Goal: Task Accomplishment & Management: Complete application form

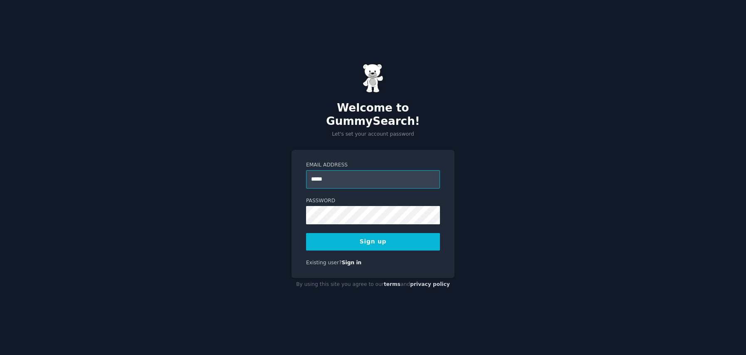
type input "**********"
click at [360, 236] on button "Sign up" at bounding box center [373, 241] width 134 height 17
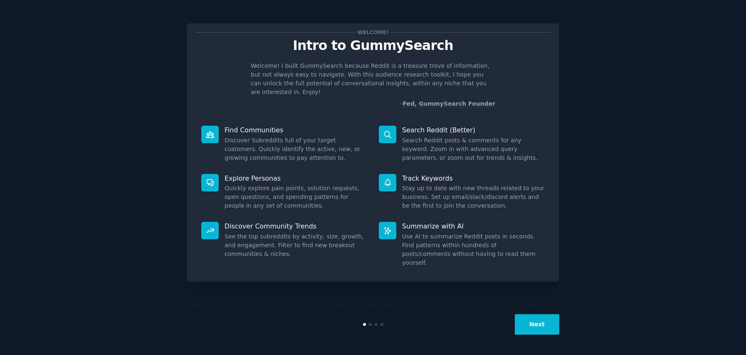
click at [550, 324] on button "Next" at bounding box center [537, 324] width 45 height 20
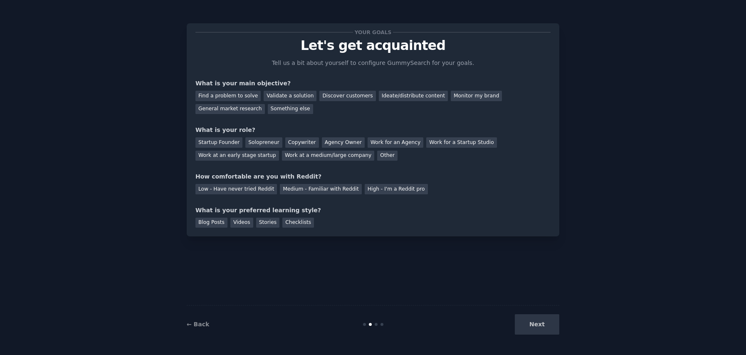
click at [542, 328] on div "Next" at bounding box center [497, 324] width 124 height 20
click at [236, 111] on div "General market research" at bounding box center [230, 109] width 69 height 10
click at [377, 154] on div "Other" at bounding box center [387, 156] width 20 height 10
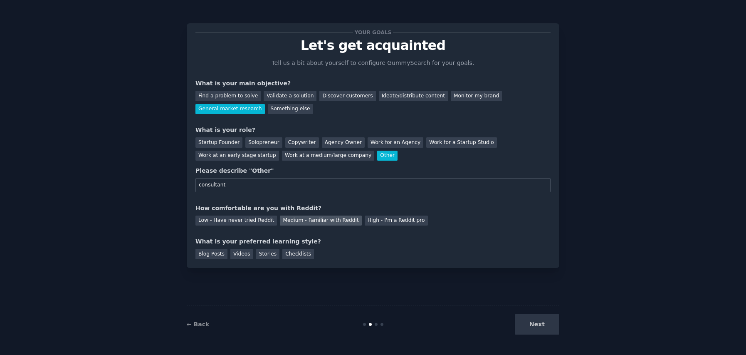
type input "consultant"
click at [324, 221] on div "Medium - Familiar with Reddit" at bounding box center [321, 220] width 82 height 10
click at [225, 255] on div "Blog Posts" at bounding box center [212, 254] width 32 height 10
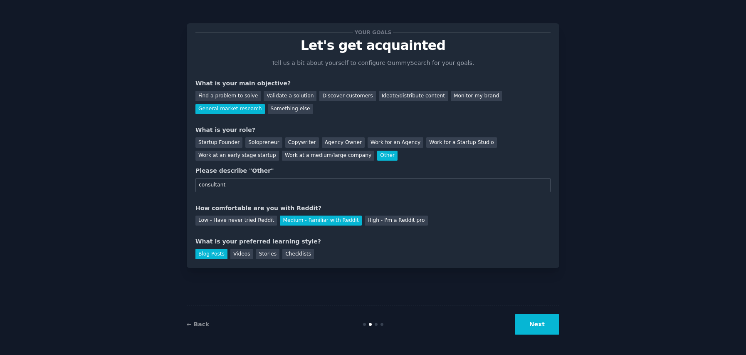
click at [544, 325] on button "Next" at bounding box center [537, 324] width 45 height 20
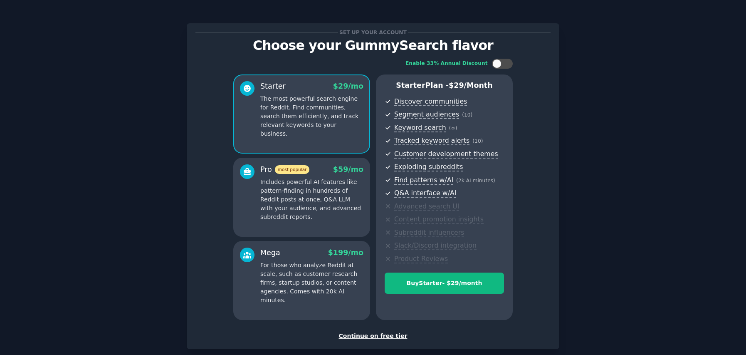
click at [544, 332] on div "Continue on free tier" at bounding box center [373, 336] width 355 height 9
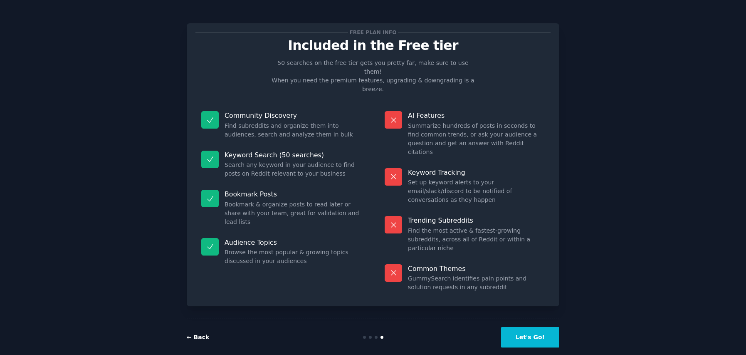
click at [195, 334] on link "← Back" at bounding box center [198, 337] width 22 height 7
